Goal: Navigation & Orientation: Find specific page/section

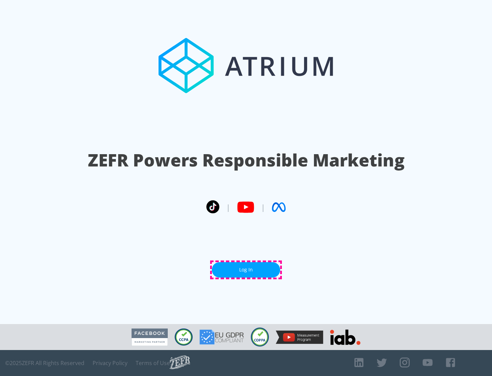
click at [246, 269] on link "Log In" at bounding box center [246, 269] width 68 height 15
